Goal: Transaction & Acquisition: Purchase product/service

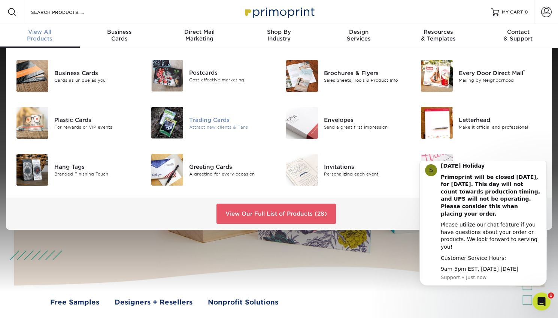
click at [202, 120] on div "Trading Cards" at bounding box center [231, 119] width 84 height 8
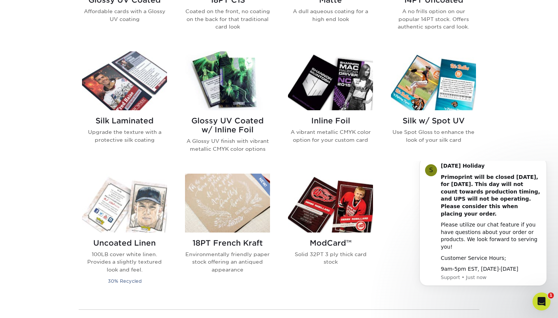
scroll to position [449, 0]
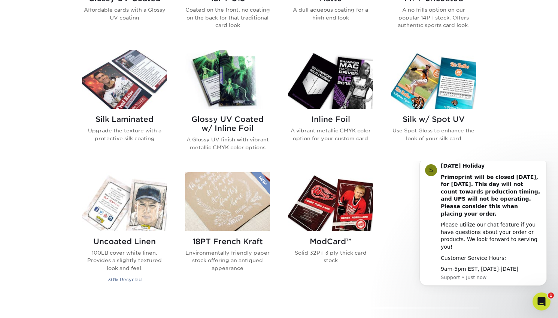
click at [229, 81] on img at bounding box center [227, 79] width 85 height 59
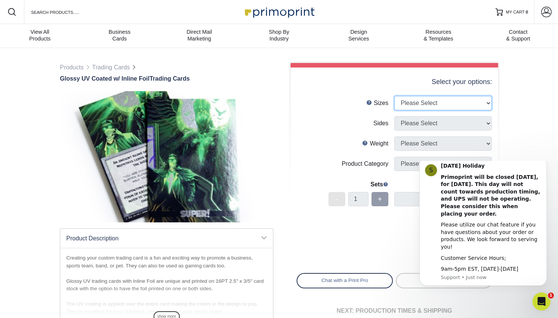
click at [487, 102] on select "Please Select 2.5" x 3.5"" at bounding box center [442, 103] width 97 height 14
select select "2.50x3.50"
click at [394, 96] on select "Please Select 2.5" x 3.5"" at bounding box center [442, 103] width 97 height 14
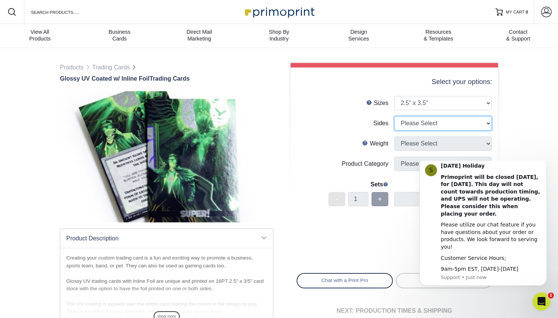
click at [488, 124] on select "Please Select Print Both Sides - Foil Back Only Print Both Sides - Foil Both Si…" at bounding box center [442, 123] width 97 height 14
select select "e9e9dfb3-fba1-4d60-972c-fd9ca5904d33"
click at [394, 116] on select "Please Select Print Both Sides - Foil Back Only Print Both Sides - Foil Both Si…" at bounding box center [442, 123] width 97 height 14
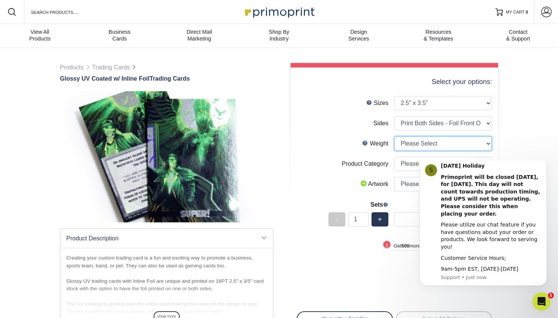
click at [485, 143] on select "Please Select 16PT" at bounding box center [442, 143] width 97 height 14
click at [544, 162] on icon "Dismiss notification" at bounding box center [545, 160] width 4 height 4
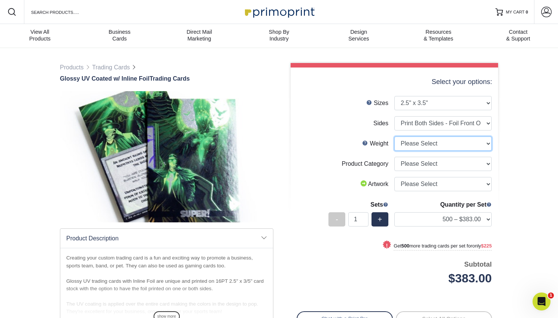
click at [488, 143] on select "Please Select 16PT" at bounding box center [442, 143] width 97 height 14
select select "16PT"
click at [394, 136] on select "Please Select 16PT" at bounding box center [442, 143] width 97 height 14
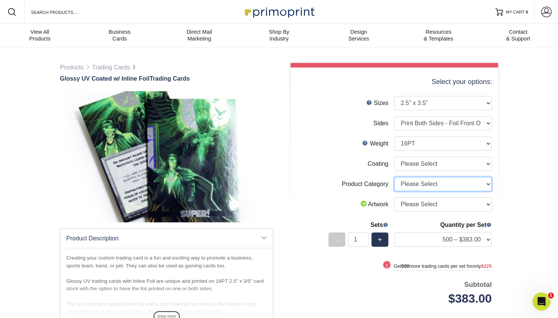
click at [488, 184] on select "Please Select Trading Cards" at bounding box center [442, 184] width 97 height 14
select select "c2f9bce9-36c2-409d-b101-c29d9d031e18"
click at [394, 177] on select "Please Select Trading Cards" at bounding box center [442, 184] width 97 height 14
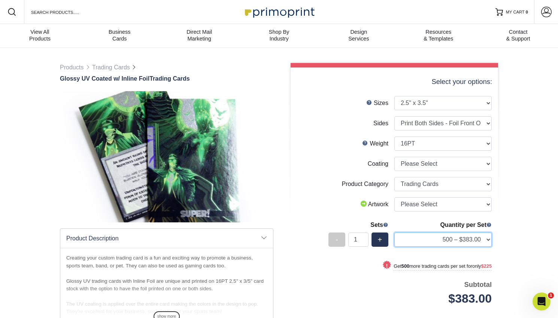
click at [486, 239] on select "500 – $383.00 1000 – $608.00 2500 – $883.00 5000 – $1252.00" at bounding box center [442, 239] width 97 height 14
click at [530, 206] on div "Products Trading Cards Glossy UV Coated w/ Inline Foil Trading Cards /" at bounding box center [279, 233] width 558 height 370
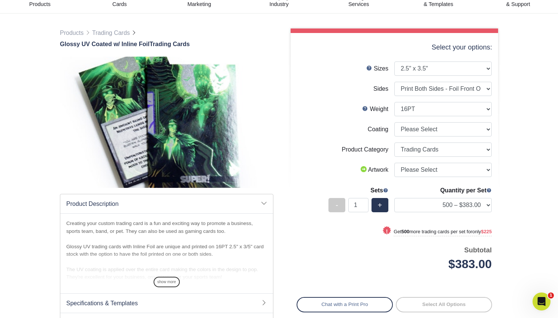
scroll to position [37, 0]
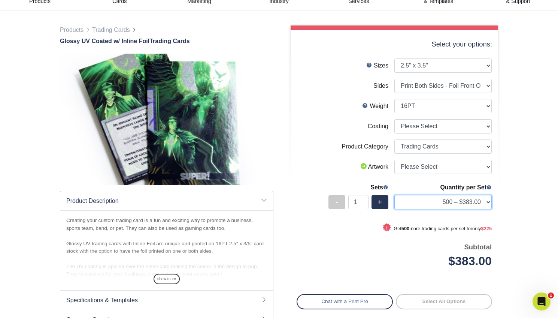
click at [488, 200] on select "500 – $383.00 1000 – $608.00 2500 – $883.00 5000 – $1252.00" at bounding box center [442, 202] width 97 height 14
click at [506, 208] on div "Products Trading Cards Glossy UV Coated w/ Inline Foil Trading Cards /" at bounding box center [279, 195] width 558 height 370
click at [79, 29] on link "Products" at bounding box center [72, 30] width 24 height 6
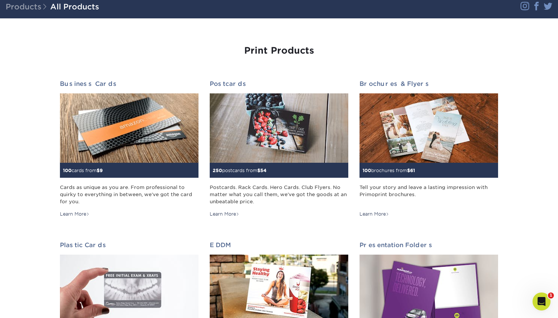
scroll to position [75, 0]
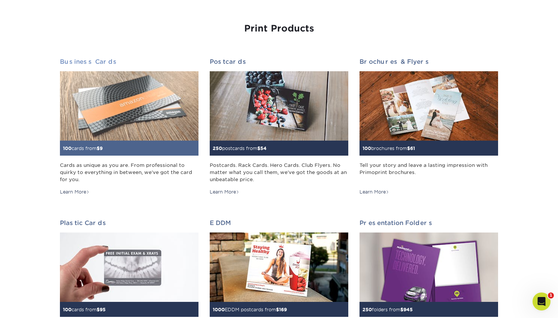
click at [119, 110] on img at bounding box center [129, 105] width 139 height 69
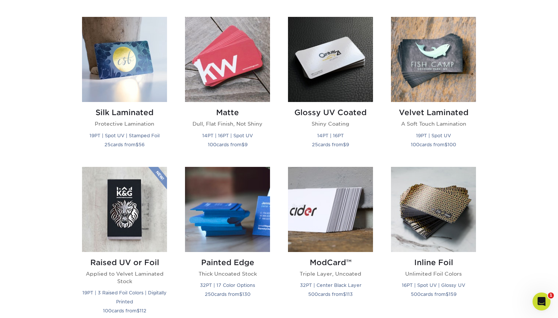
scroll to position [375, 0]
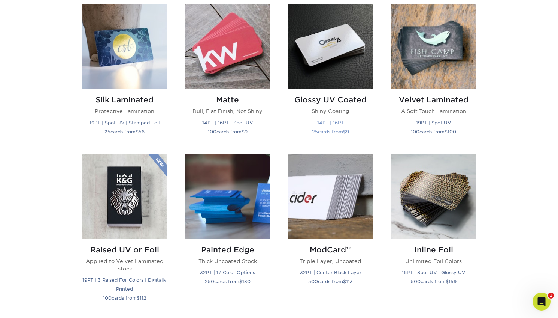
click at [315, 51] on img at bounding box center [330, 46] width 85 height 85
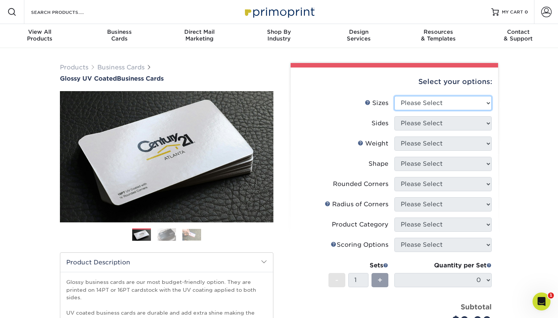
click at [486, 102] on select "Please Select 1.5" x 3.5" - Mini 1.75" x 3.5" - Mini 2" x 2" - Square 2" x 3" -…" at bounding box center [442, 103] width 97 height 14
click at [522, 159] on div "Products Business Cards Glossy UV Coated Business Cards Previous Next" at bounding box center [279, 248] width 558 height 400
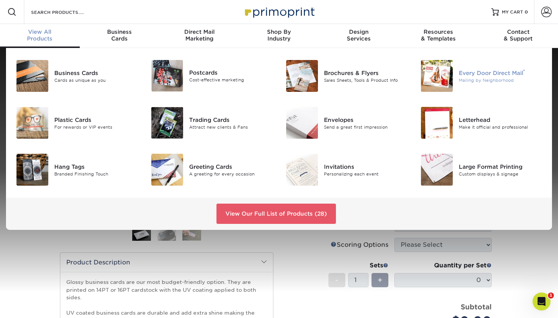
click at [468, 75] on div "Every Door Direct Mail ®" at bounding box center [501, 73] width 84 height 8
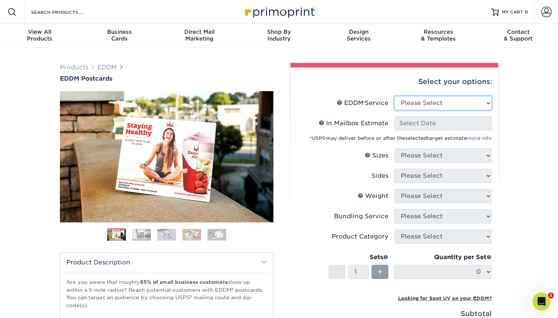
click at [488, 102] on select "Please Select Full Service Print Only" at bounding box center [442, 103] width 97 height 14
select select "print_only"
click at [394, 96] on select "Please Select Full Service Print Only" at bounding box center [442, 103] width 97 height 14
select select "-1"
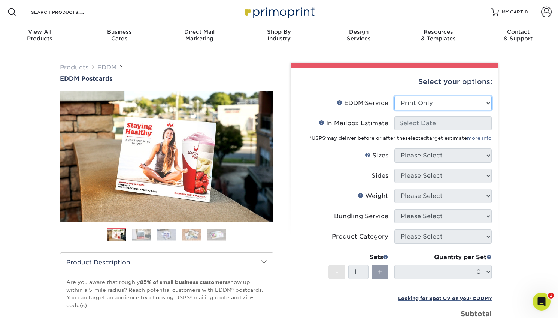
select select "-1"
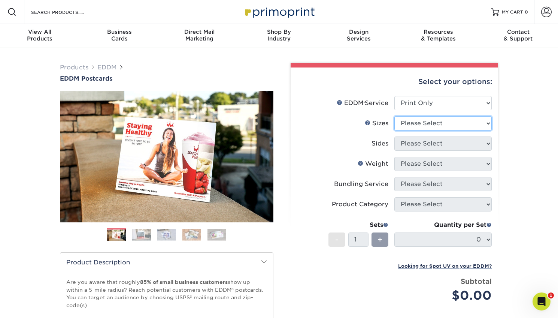
click at [488, 123] on select "Please Select 4.5" x 12" 6" x 12" 6.5" x 8" 6.5" x 9" 6.5" x 12" 7" x 8.5" 8" x…" at bounding box center [442, 123] width 97 height 14
select select "8.50x11.00"
click at [394, 116] on select "Please Select 4.5" x 12" 6" x 12" 6.5" x 8" 6.5" x 9" 6.5" x 12" 7" x 8.5" 8" x…" at bounding box center [442, 123] width 97 height 14
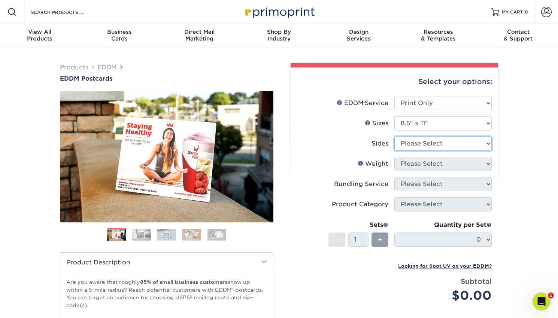
click at [486, 142] on select "Please Select Print Both Sides Print Front Only" at bounding box center [442, 143] width 97 height 14
select select "13abbda7-1d64-4f25-8bb2-c179b224825d"
click at [394, 136] on select "Please Select Print Both Sides Print Front Only" at bounding box center [442, 143] width 97 height 14
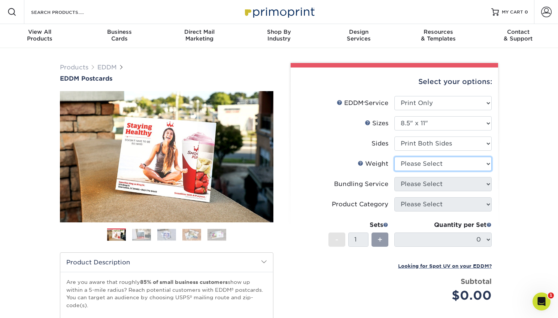
click at [487, 163] on select "Please Select 16PT 14PT" at bounding box center [442, 164] width 97 height 14
select select "16PT"
click at [394, 157] on select "Please Select 16PT 14PT" at bounding box center [442, 164] width 97 height 14
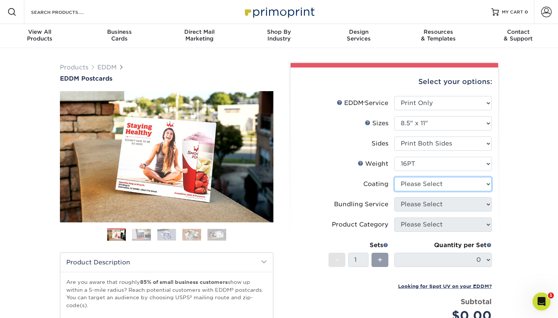
click at [488, 184] on select at bounding box center [442, 184] width 97 height 14
select select "121bb7b5-3b4d-429f-bd8d-bbf80e953313"
click at [394, 177] on select at bounding box center [442, 184] width 97 height 14
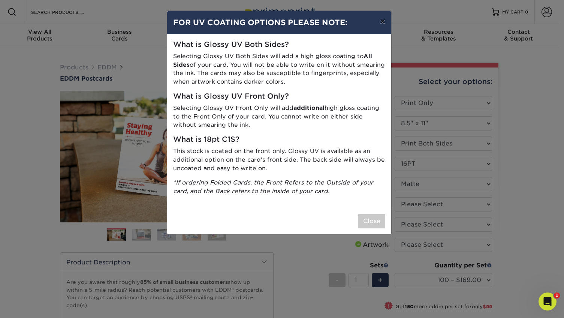
click at [383, 21] on button "×" at bounding box center [382, 21] width 17 height 21
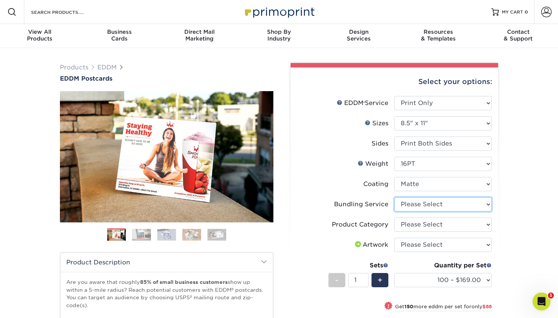
click at [488, 204] on select "Please Select No Bundling Services Yes, Bundles of 50 (+2 Days) Yes, Bundles of…" at bounding box center [442, 204] width 97 height 14
select select "58689abb-25c0-461c-a4c3-a80b627d6649"
click at [394, 197] on select "Please Select No Bundling Services Yes, Bundles of 50 (+2 Days) Yes, Bundles of…" at bounding box center [442, 204] width 97 height 14
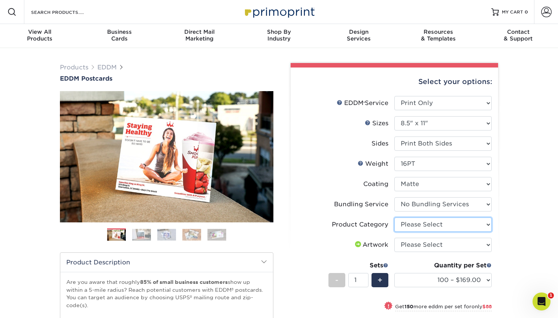
click at [489, 222] on select "Please Select Sell Sheets" at bounding box center [442, 224] width 97 height 14
click at [506, 225] on div "Products EDDM EDDM Postcards Previous Next" at bounding box center [279, 261] width 558 height 426
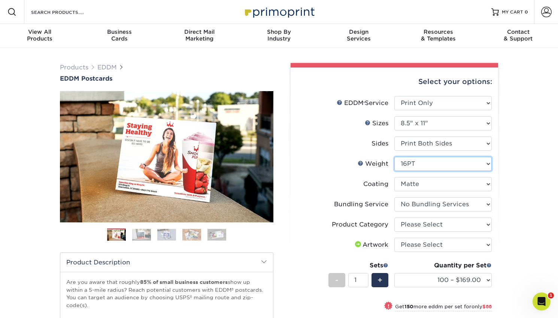
click at [488, 163] on select "Please Select 16PT 14PT" at bounding box center [442, 164] width 97 height 14
select select "14PT"
click at [394, 157] on select "Please Select 16PT 14PT" at bounding box center [442, 164] width 97 height 14
select select "-1"
select select
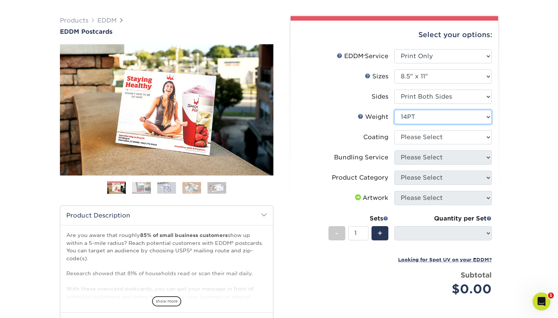
scroll to position [75, 0]
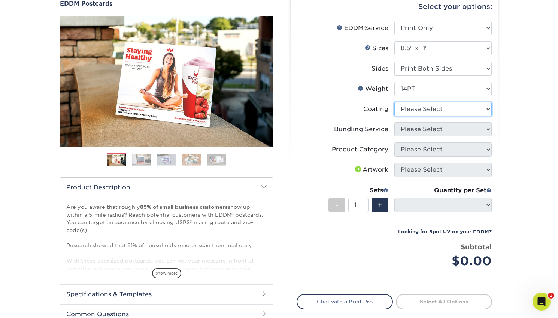
click at [487, 108] on select at bounding box center [442, 109] width 97 height 14
select select "121bb7b5-3b4d-429f-bd8d-bbf80e953313"
click at [394, 102] on select at bounding box center [442, 109] width 97 height 14
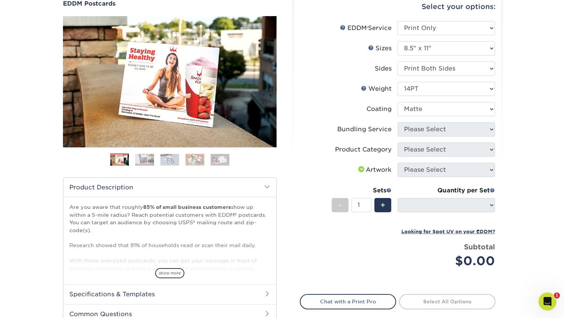
select select "-1"
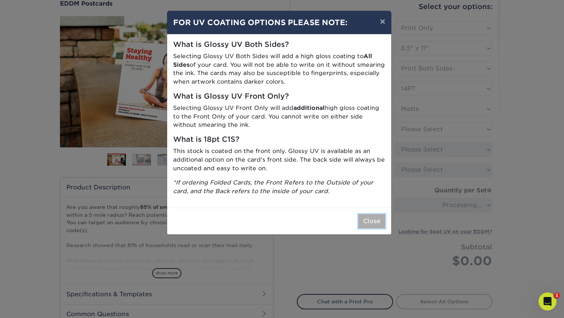
click at [370, 223] on button "Close" at bounding box center [371, 221] width 27 height 14
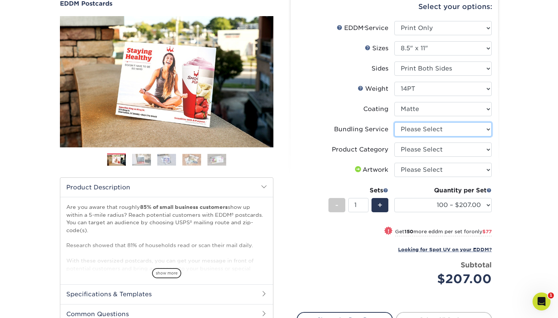
click at [488, 129] on select "Please Select No Bundling Services Yes, Bundles of 50 (+2 Days) Yes, Bundles of…" at bounding box center [442, 129] width 97 height 14
select select "58689abb-25c0-461c-a4c3-a80b627d6649"
click at [394, 122] on select "Please Select No Bundling Services Yes, Bundles of 50 (+2 Days) Yes, Bundles of…" at bounding box center [442, 129] width 97 height 14
click at [488, 109] on select at bounding box center [442, 109] width 97 height 14
select select "1e8116af-acfc-44b1-83dc-8181aa338834"
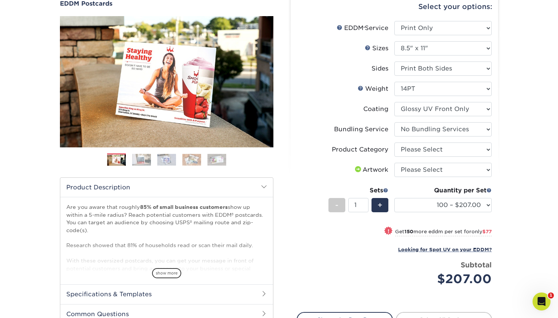
click at [394, 102] on select at bounding box center [442, 109] width 97 height 14
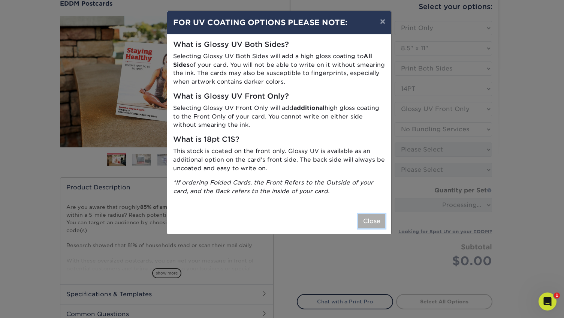
click at [370, 215] on button "Close" at bounding box center [371, 221] width 27 height 14
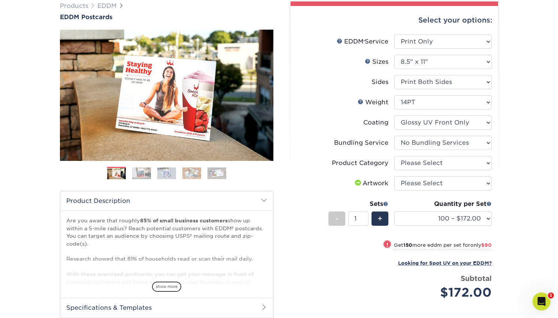
scroll to position [37, 0]
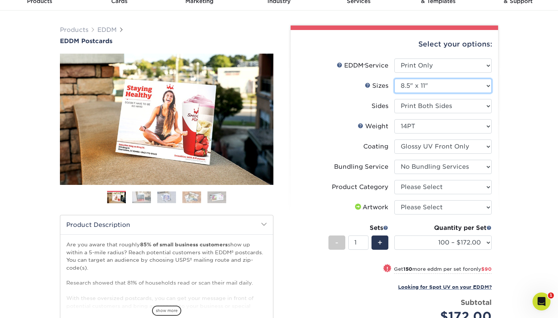
click at [488, 86] on select "Please Select 4.5" x 12" 6" x 12" 6.5" x 8" 6.5" x 9" 6.5" x 12" 7" x 8.5" 8" x…" at bounding box center [442, 86] width 97 height 14
select select "6.50x9.00"
click at [394, 79] on select "Please Select 4.5" x 12" 6" x 12" 6.5" x 8" 6.5" x 9" 6.5" x 12" 7" x 8.5" 8" x…" at bounding box center [442, 86] width 97 height 14
select select "-1"
select select
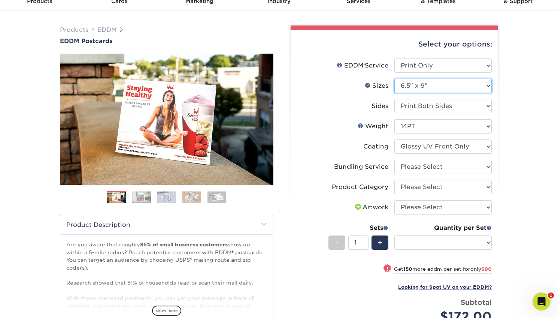
select select "-1"
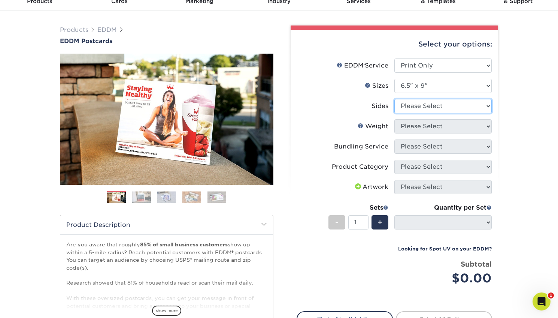
click at [488, 107] on select "Please Select Print Both Sides Print Front Only" at bounding box center [442, 106] width 97 height 14
select select "13abbda7-1d64-4f25-8bb2-c179b224825d"
click at [394, 99] on select "Please Select Print Both Sides Print Front Only" at bounding box center [442, 106] width 97 height 14
select select
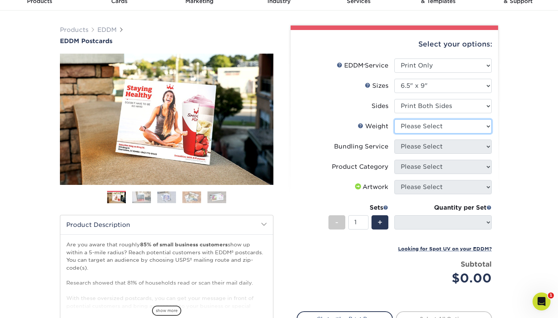
click at [488, 126] on select "Please Select 16PT 14PT" at bounding box center [442, 126] width 97 height 14
select select "16PT"
click at [394, 119] on select "Please Select 16PT 14PT" at bounding box center [442, 126] width 97 height 14
select select
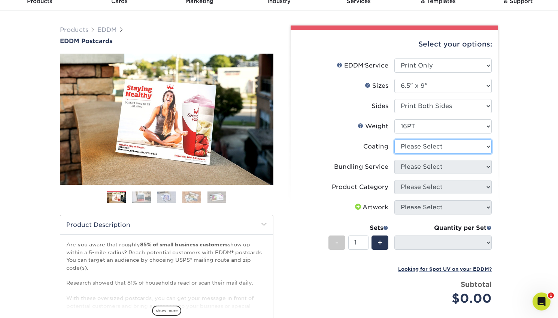
click at [488, 147] on select at bounding box center [442, 146] width 97 height 14
select select "121bb7b5-3b4d-429f-bd8d-bbf80e953313"
click at [394, 139] on select at bounding box center [442, 146] width 97 height 14
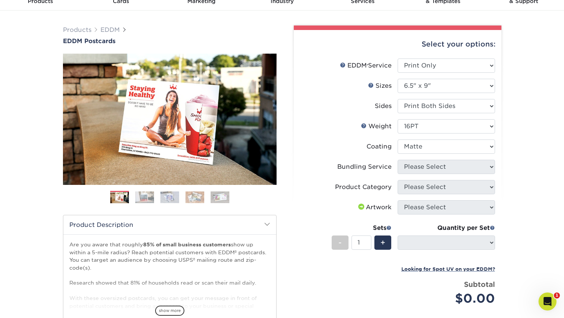
select select "-1"
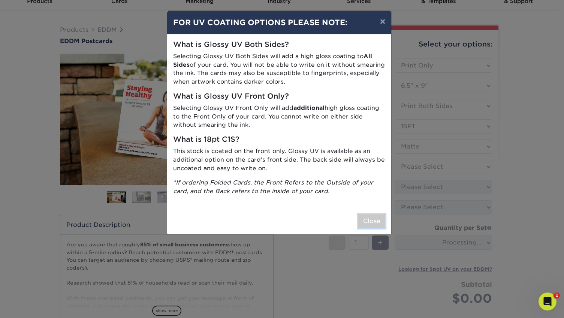
drag, startPoint x: 370, startPoint y: 222, endPoint x: 426, endPoint y: 201, distance: 59.3
click at [370, 221] on button "Close" at bounding box center [371, 221] width 27 height 14
